Goal: Information Seeking & Learning: Find specific fact

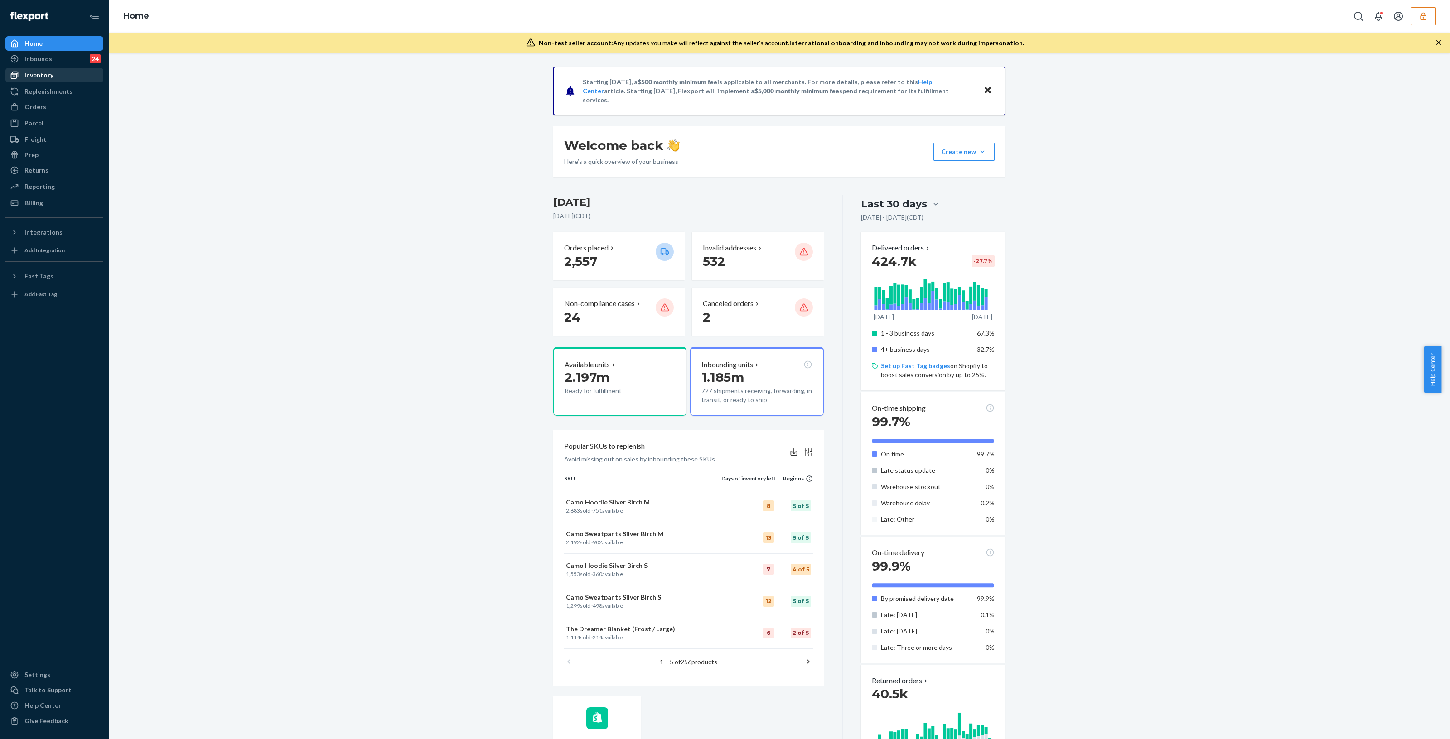
click at [54, 72] on div "Inventory" at bounding box center [54, 75] width 96 height 13
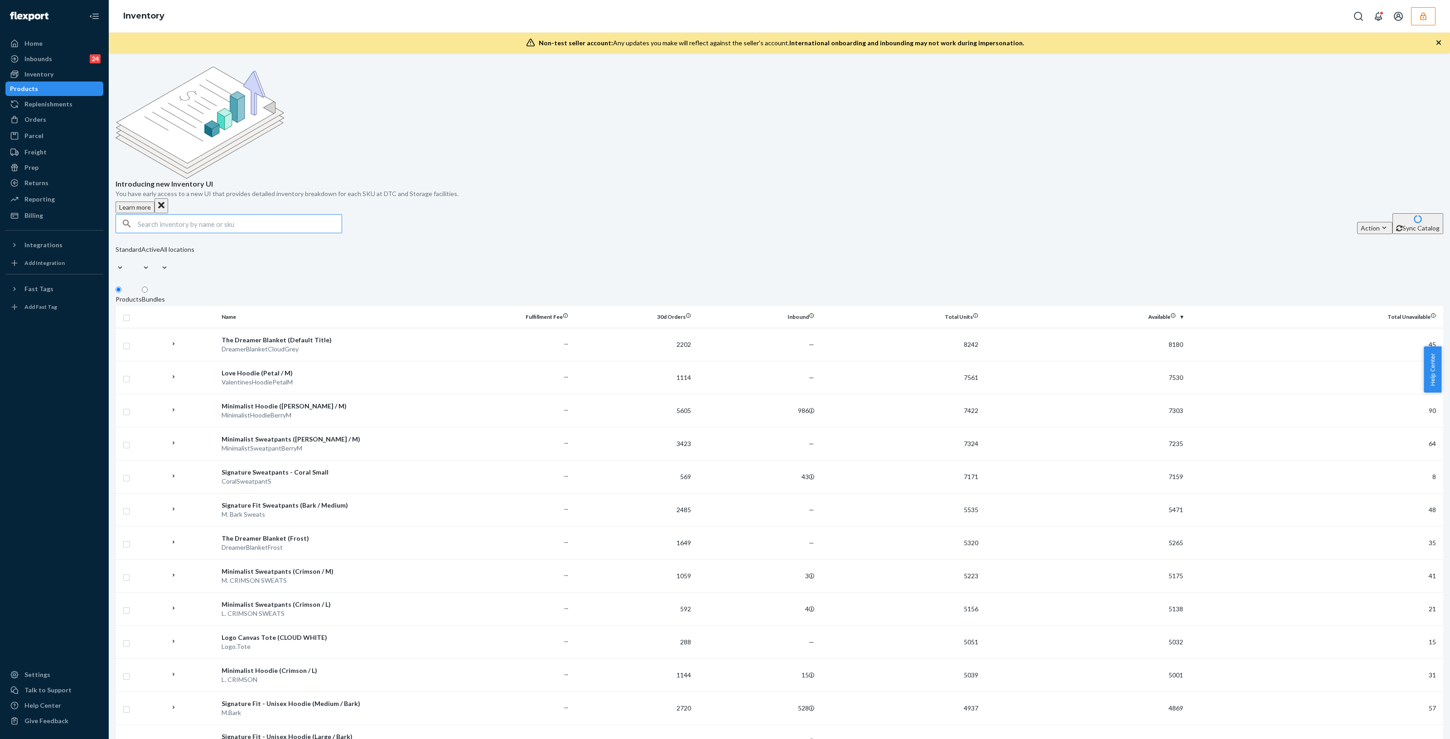
paste input "DR8B9KH8EXP"
type input "DR8B9KH8EXP"
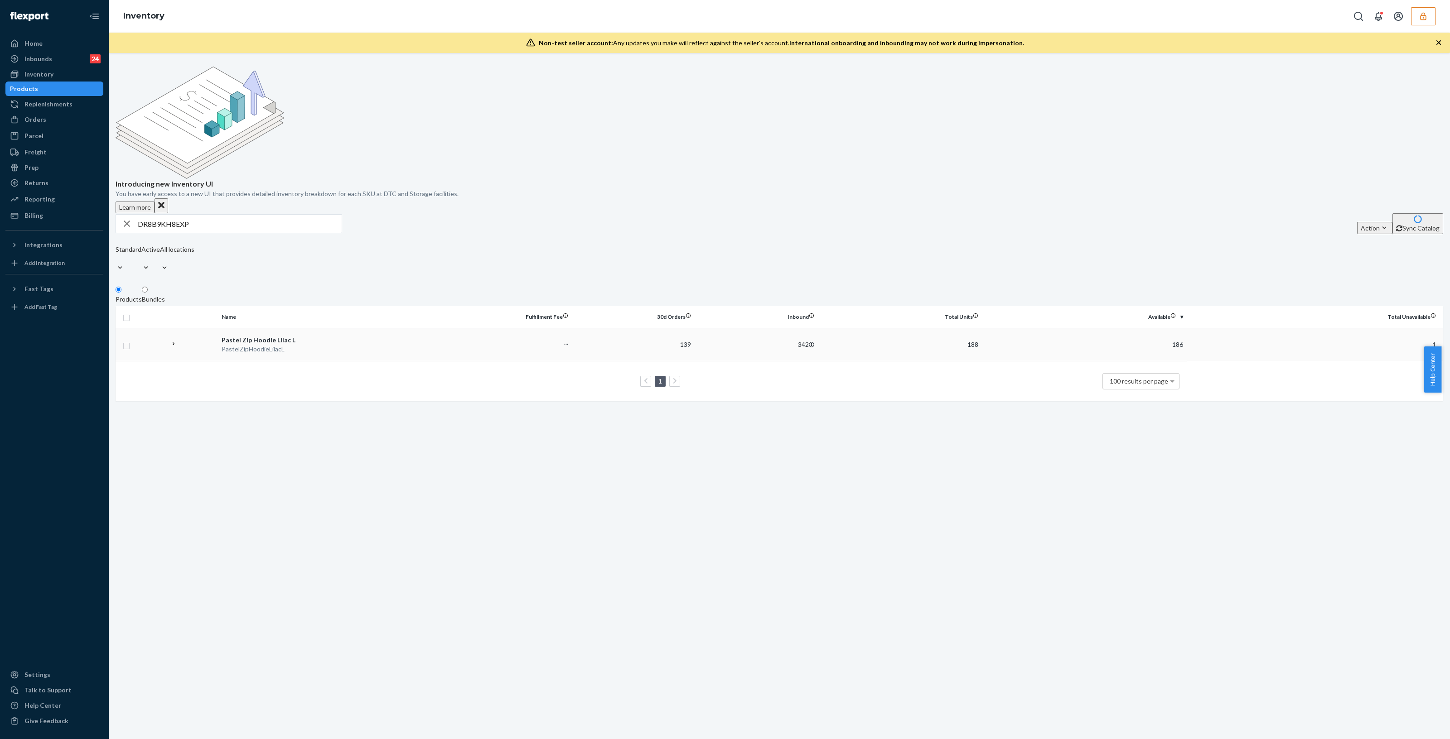
click at [299, 328] on td "Pastel Zip Hoodie Lilac L PastelZipHoodieLilacL" at bounding box center [333, 344] width 231 height 33
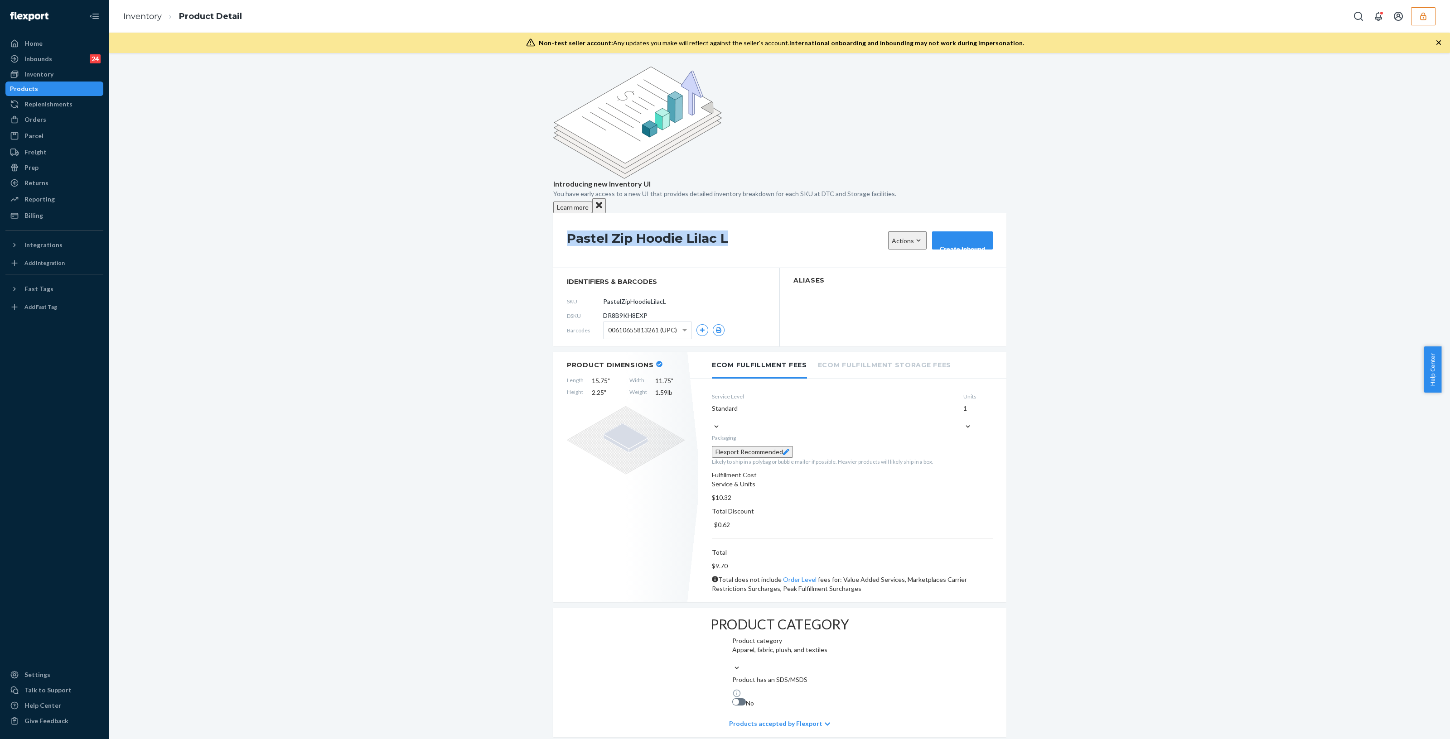
drag, startPoint x: 562, startPoint y: 155, endPoint x: 746, endPoint y: 164, distance: 184.2
click at [746, 213] on div "Pastel Zip Hoodie Lilac L Actions Hide Request removal Create inbound" at bounding box center [779, 240] width 453 height 55
click at [633, 311] on span "DR8B9KH8EXP" at bounding box center [625, 315] width 44 height 9
click at [635, 311] on span "DR8B9KH8EXP" at bounding box center [625, 315] width 44 height 9
click at [637, 311] on span "DR8B9KH8EXP" at bounding box center [625, 315] width 44 height 9
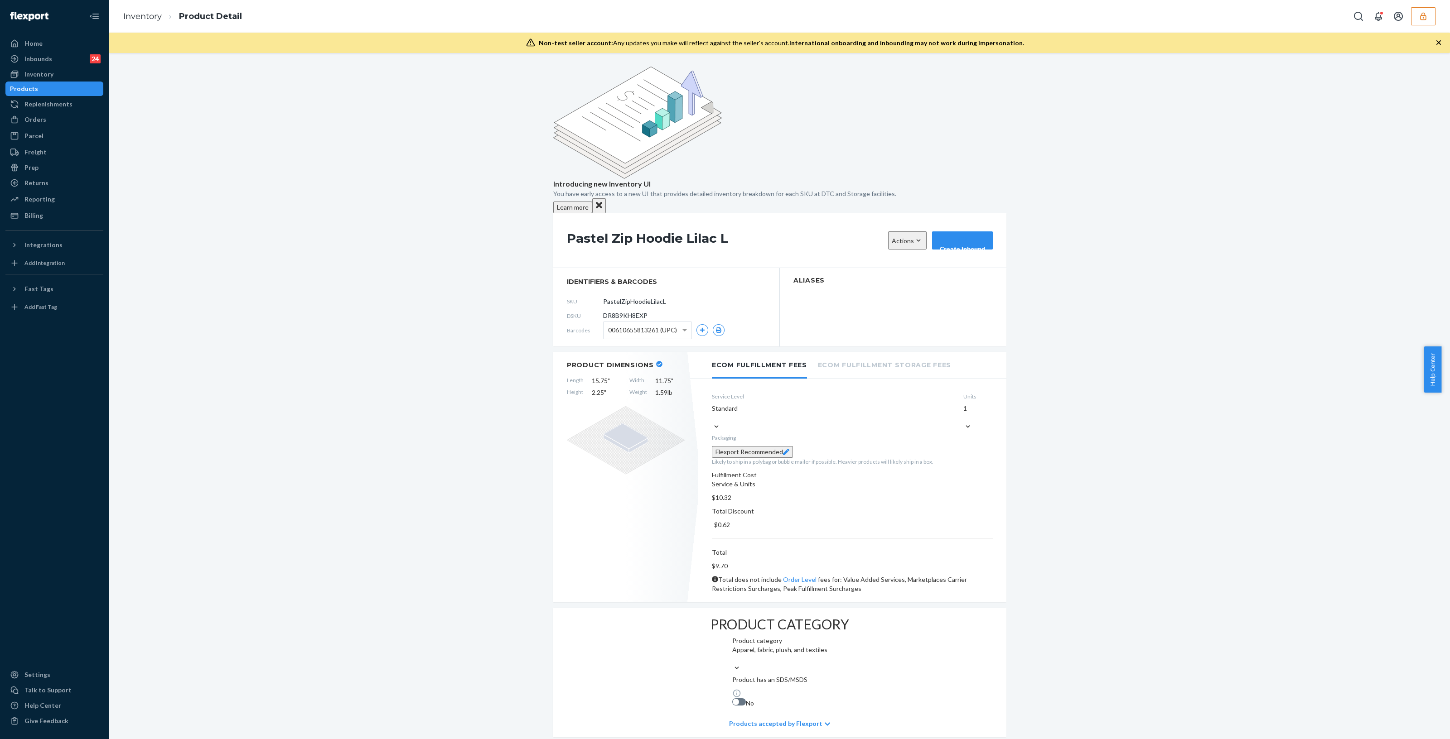
click at [637, 311] on span "DR8B9KH8EXP" at bounding box center [625, 315] width 44 height 9
click at [628, 311] on span "DR8B9KH8EXP" at bounding box center [625, 315] width 44 height 9
click at [626, 311] on span "DR8B9KH8EXP" at bounding box center [625, 315] width 44 height 9
copy span "DR8B9KH8EXP"
click at [1425, 16] on icon "button" at bounding box center [1423, 16] width 9 height 9
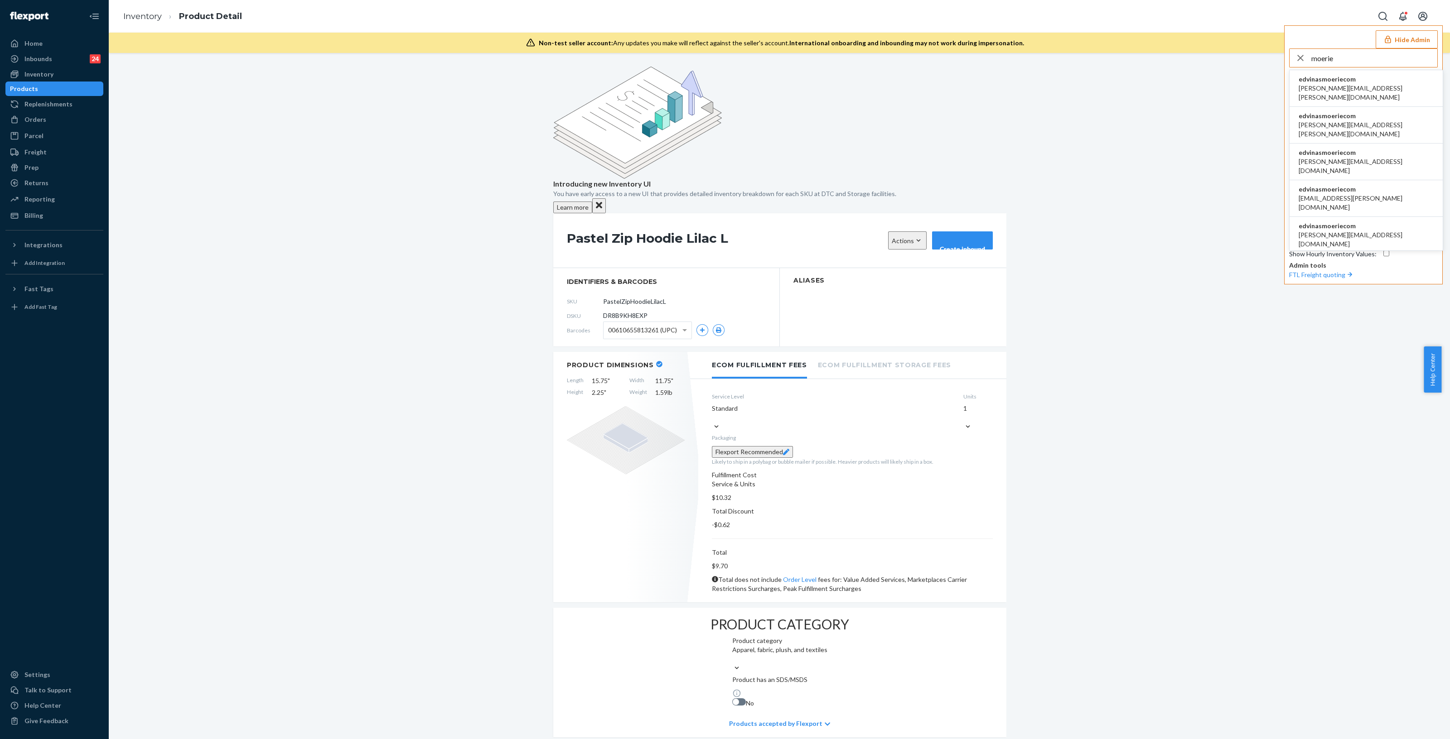
type input "moerie"
click at [1412, 76] on li "edvinasmoeriecom [EMAIL_ADDRESS][DOMAIN_NAME]" at bounding box center [1366, 88] width 153 height 37
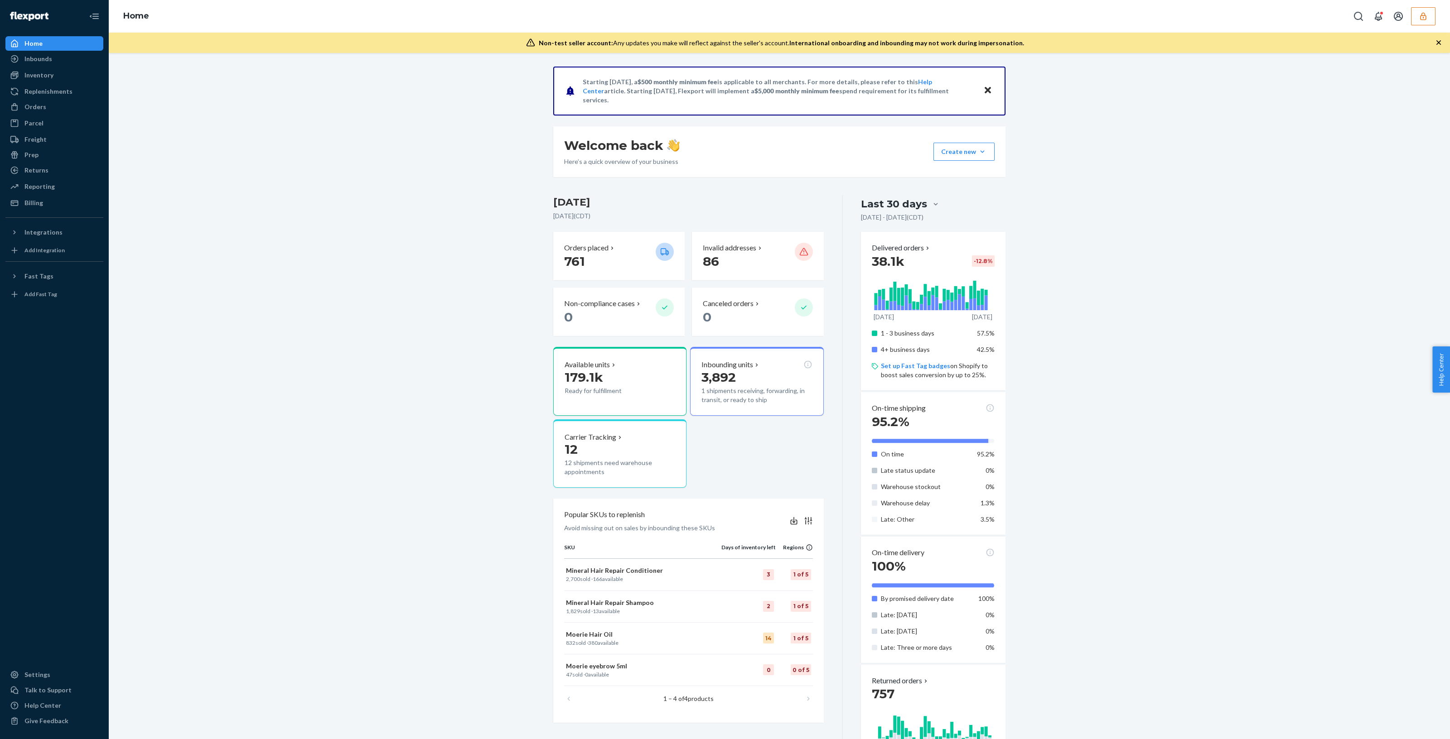
click at [1424, 19] on icon "button" at bounding box center [1423, 16] width 9 height 9
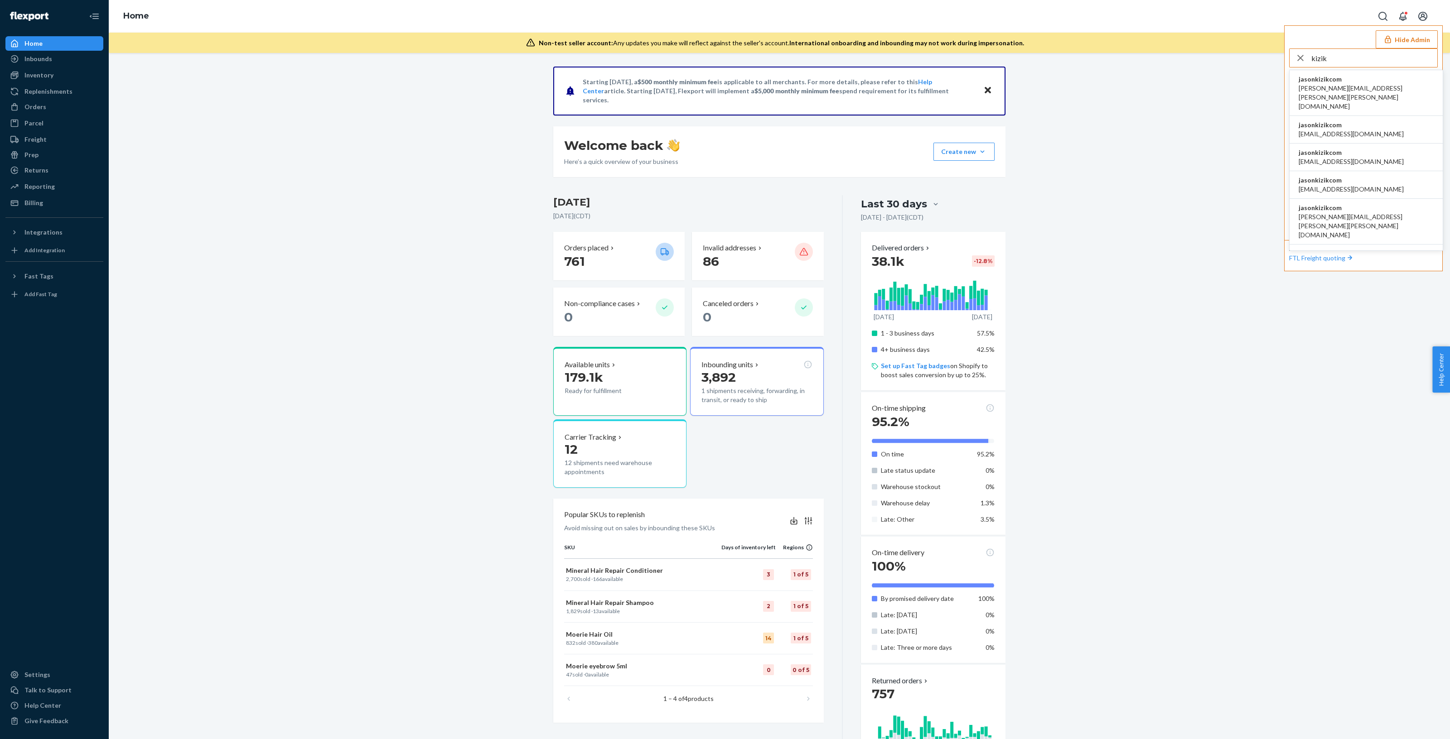
type input "kizik"
click at [1369, 144] on li "jasonkizikcom apeel@kizik.com" at bounding box center [1366, 158] width 153 height 28
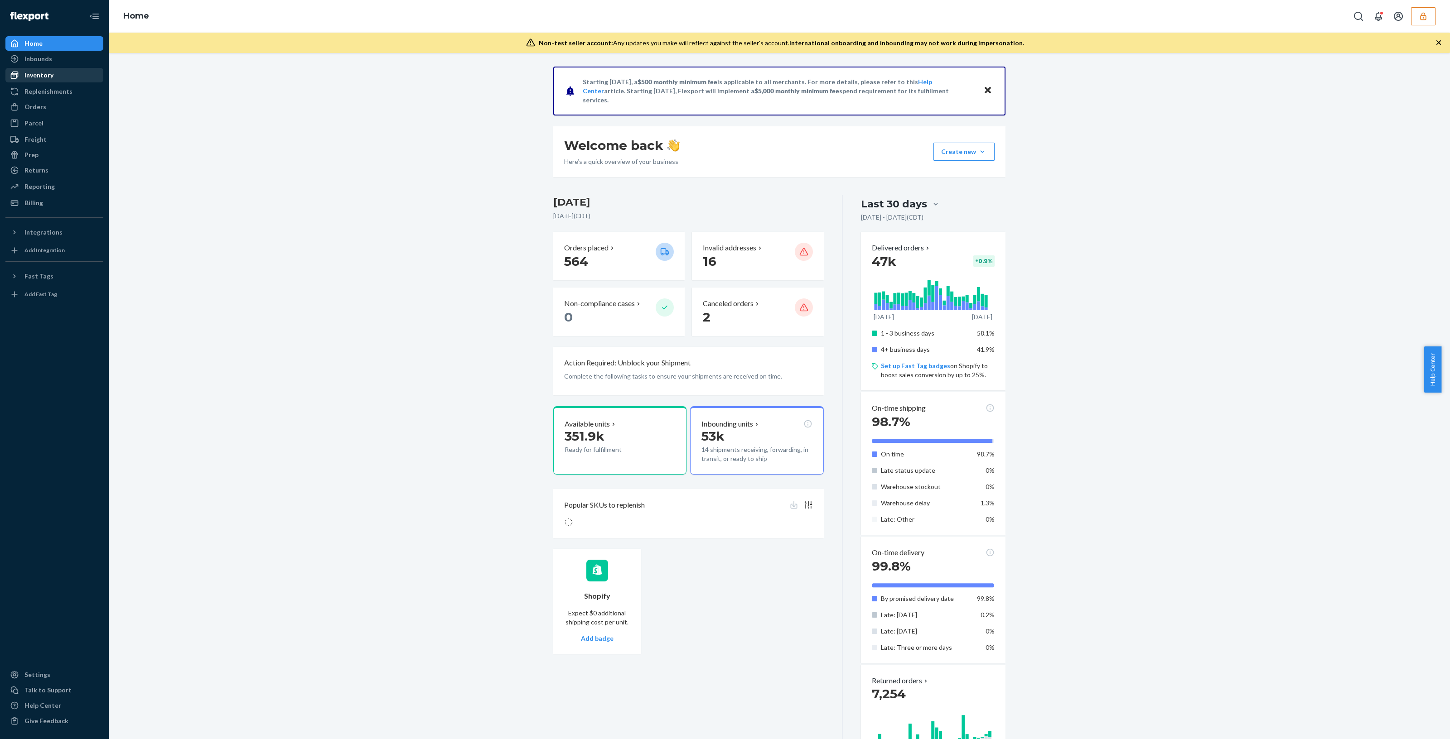
click at [63, 76] on div "Inventory" at bounding box center [54, 75] width 96 height 13
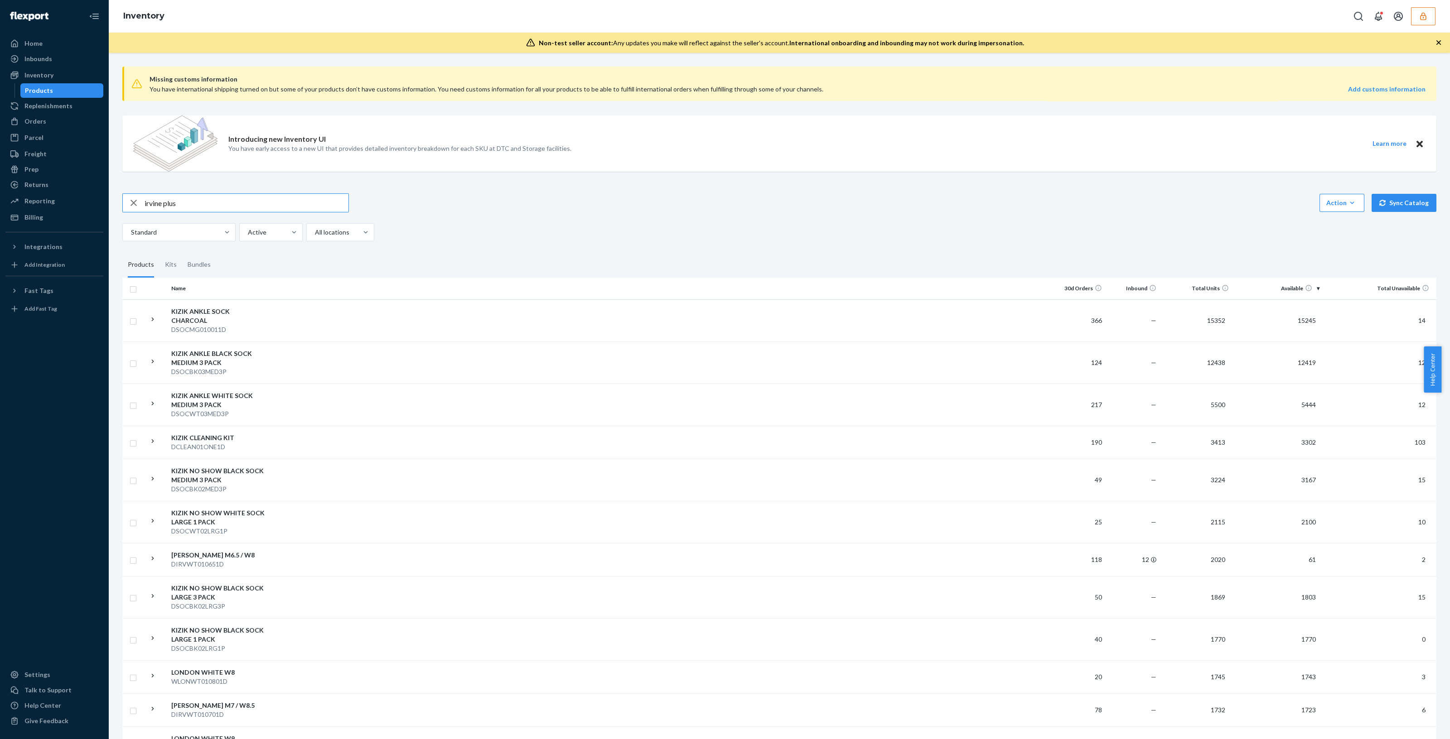
type input "irvine plus"
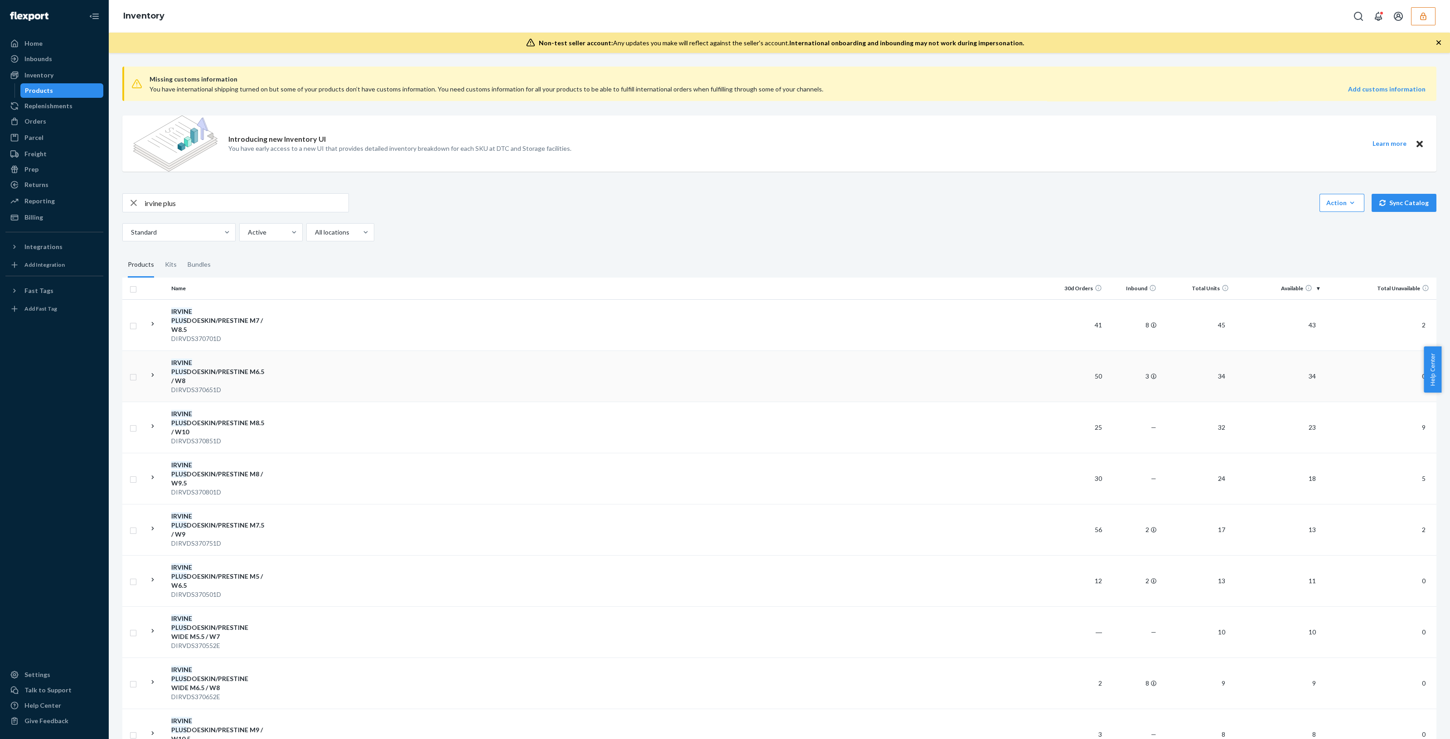
click at [224, 366] on div "IRVINE PLUS DOESKIN/PRESTINE M6.5 / W8" at bounding box center [218, 371] width 95 height 27
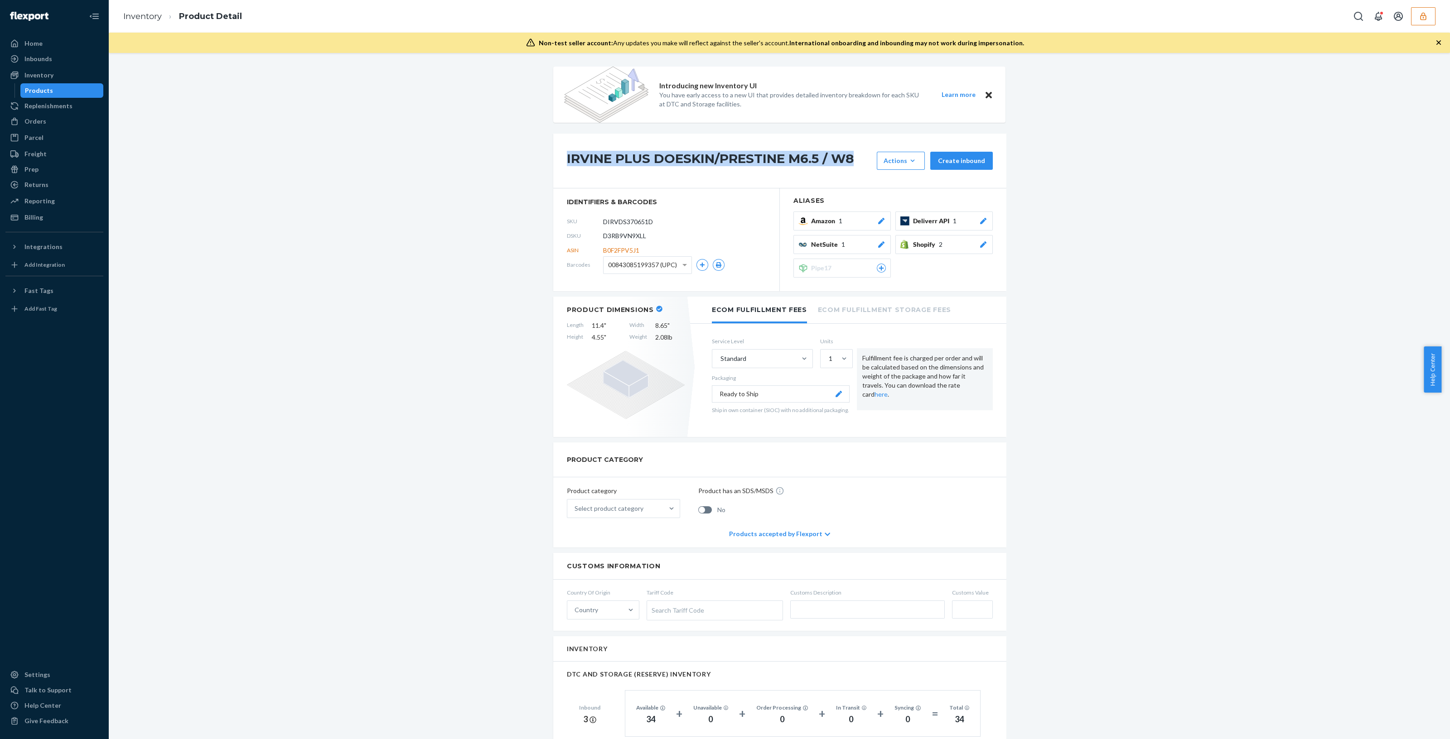
drag, startPoint x: 559, startPoint y: 156, endPoint x: 854, endPoint y: 160, distance: 295.0
click at [854, 160] on div "IRVINE PLUS DOESKIN/PRESTINE M6.5 / W8 Actions Add components Hide Request remo…" at bounding box center [779, 161] width 453 height 55
click at [735, 198] on span "identifiers & barcodes" at bounding box center [666, 202] width 199 height 9
click at [667, 269] on span "00843085199357 (UPC)" at bounding box center [642, 264] width 69 height 15
click at [625, 235] on span "D3RB9VN9XLL" at bounding box center [624, 236] width 43 height 9
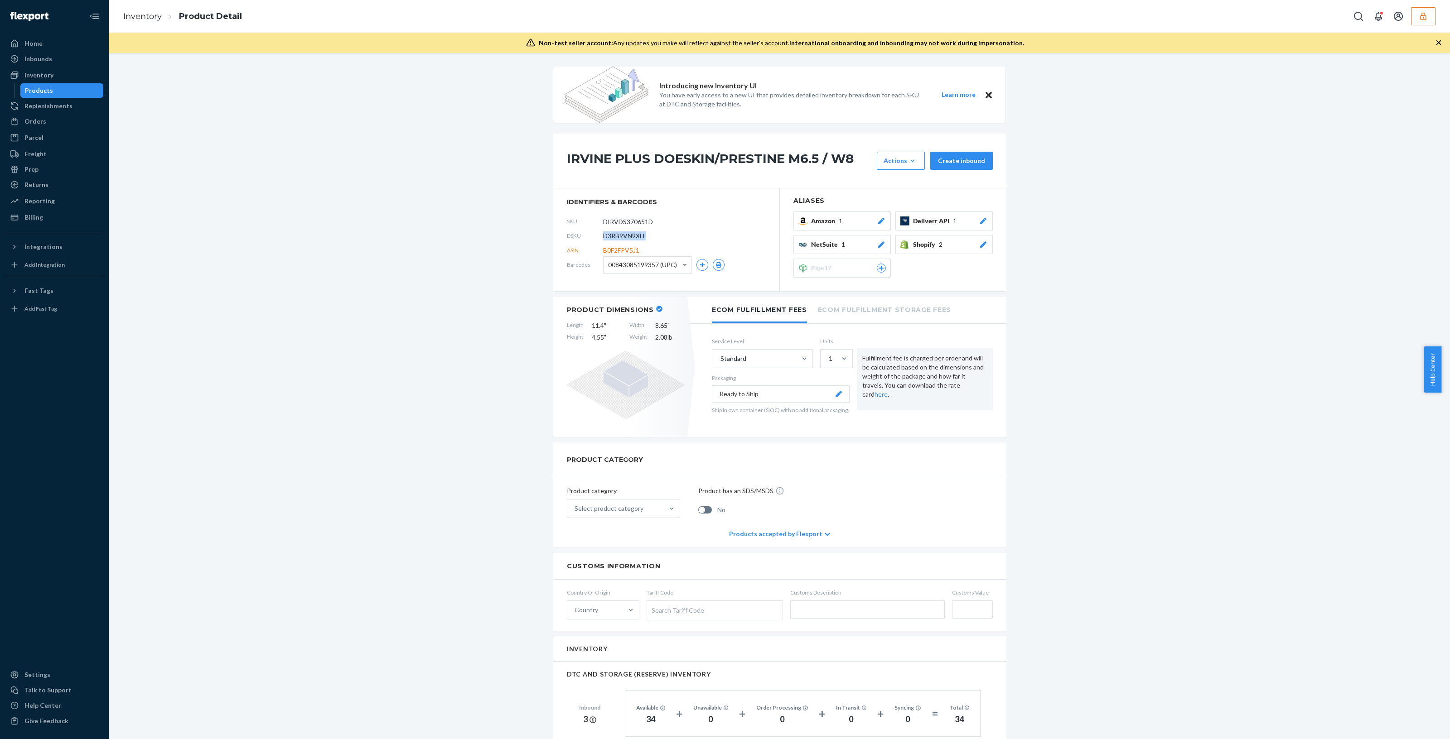
click at [625, 235] on span "D3RB9VN9XLL" at bounding box center [624, 236] width 43 height 9
copy span "D3RB9VN9XLL"
